Goal: Transaction & Acquisition: Purchase product/service

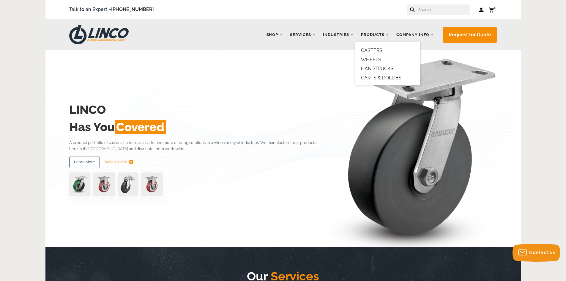
click at [373, 58] on link "WHEELS" at bounding box center [371, 60] width 20 height 6
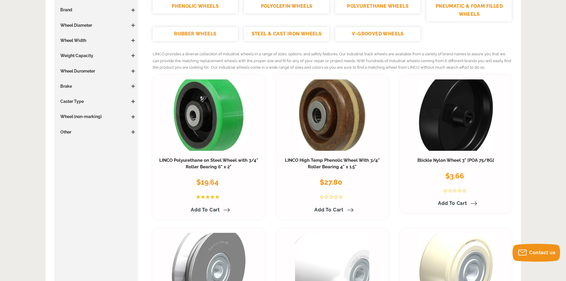
scroll to position [148, 0]
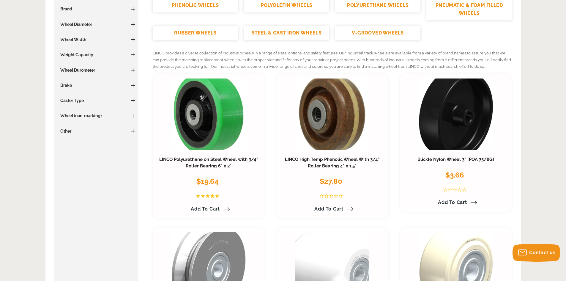
click at [85, 24] on h3 "Wheel Diameter" at bounding box center [96, 24] width 78 height 6
click at [134, 25] on span at bounding box center [133, 25] width 4 height 4
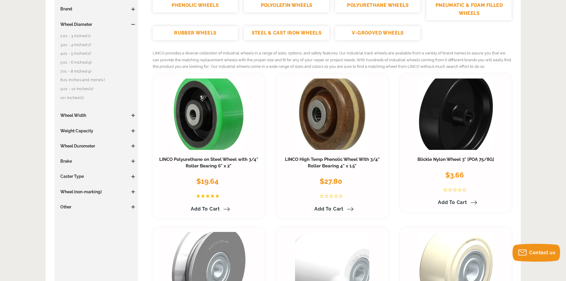
click at [67, 97] on link "10+ Inches (2)" at bounding box center [97, 97] width 75 height 7
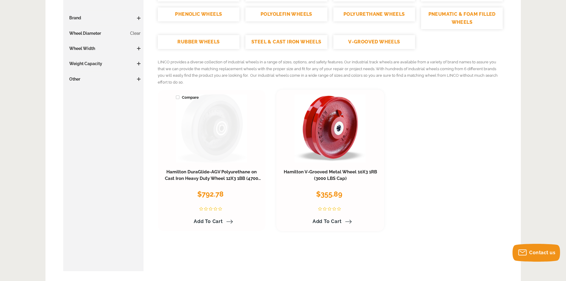
click at [222, 130] on link at bounding box center [211, 128] width 71 height 68
